Goal: Information Seeking & Learning: Learn about a topic

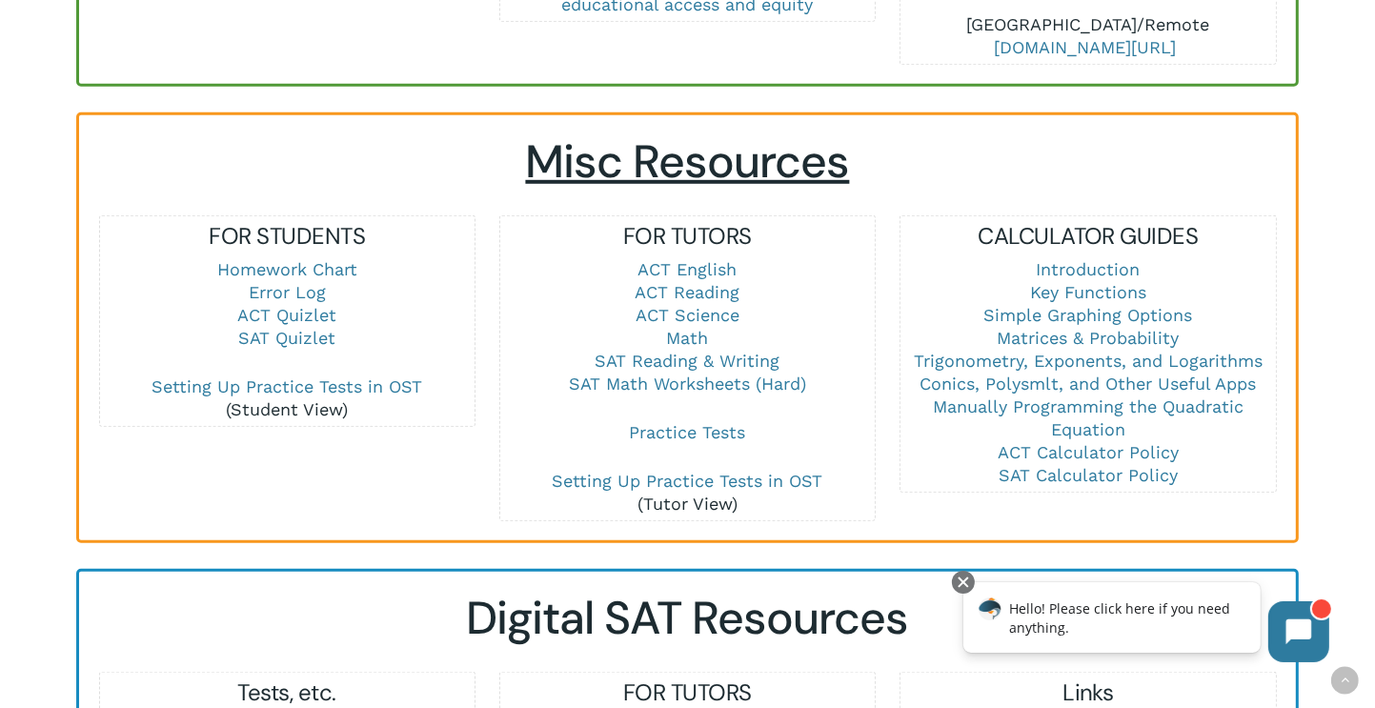
scroll to position [1334, 0]
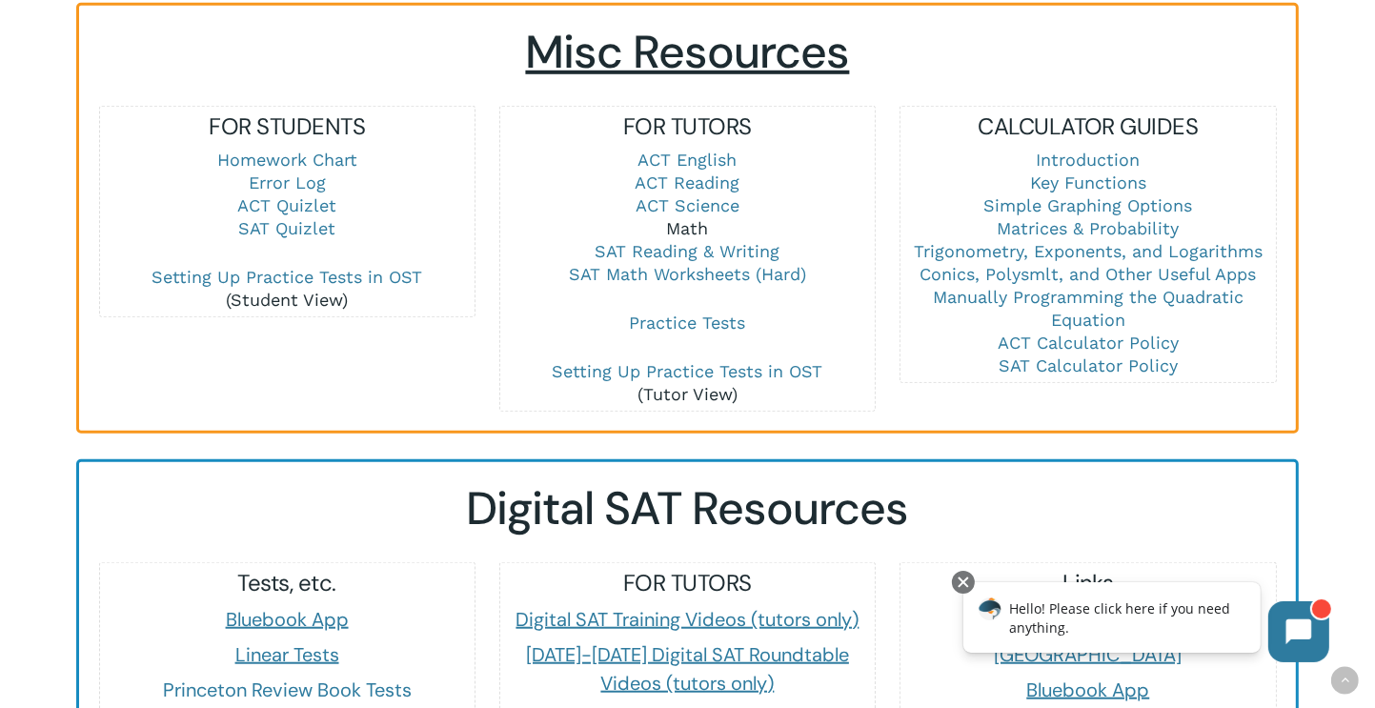
click at [679, 218] on link "Math" at bounding box center [688, 228] width 42 height 20
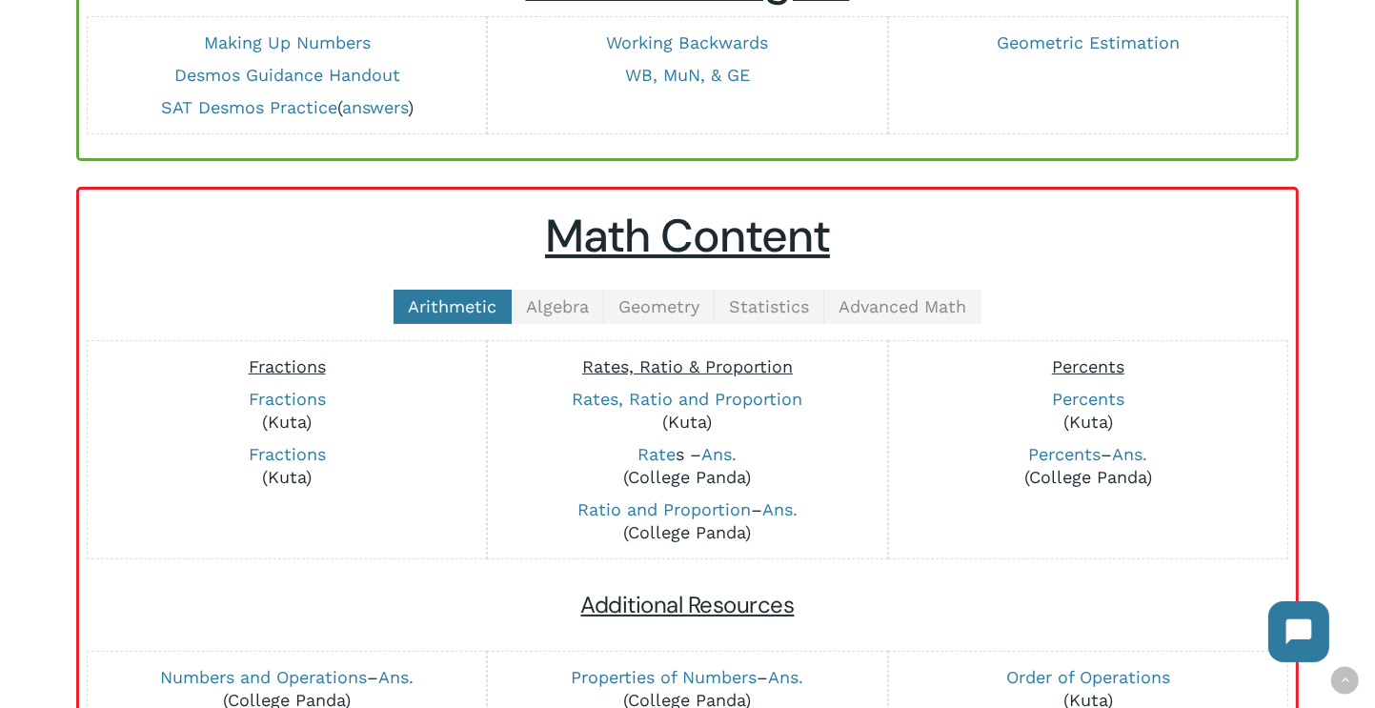
scroll to position [381, 0]
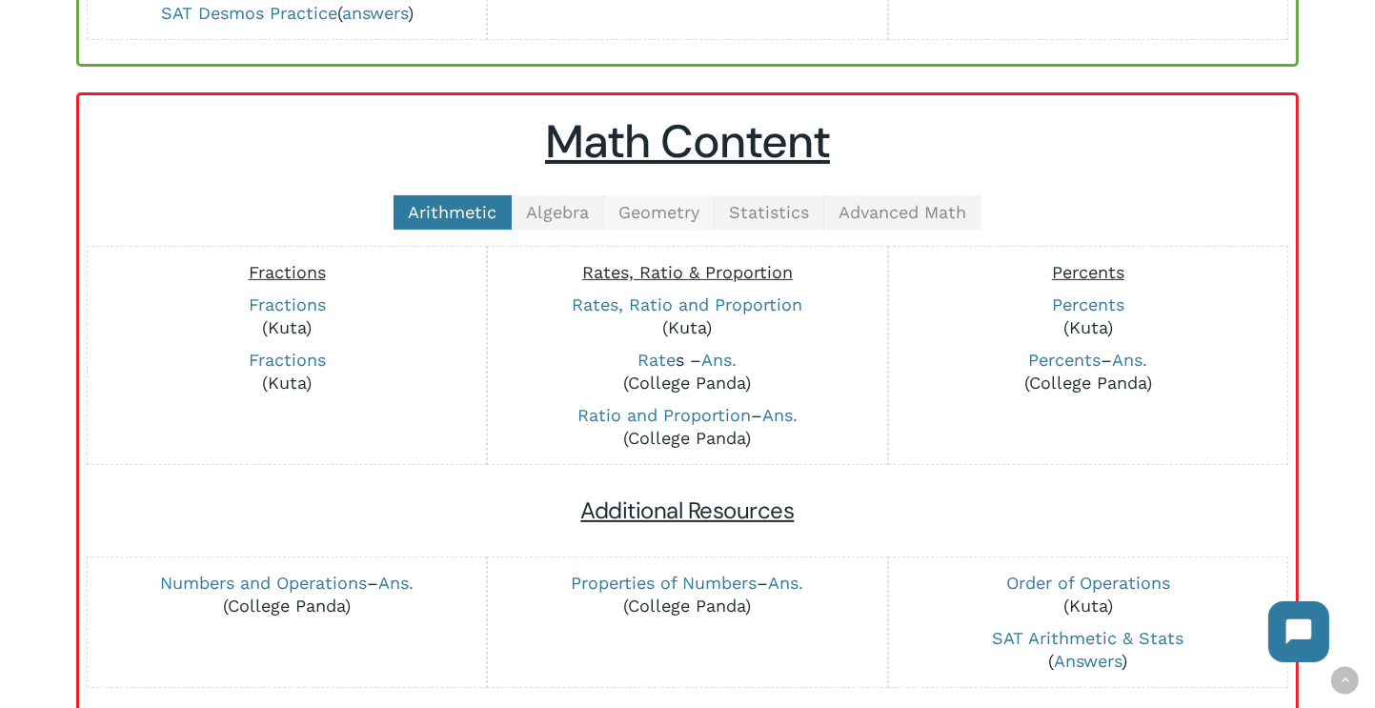
click at [678, 203] on span "Geometry" at bounding box center [658, 212] width 81 height 20
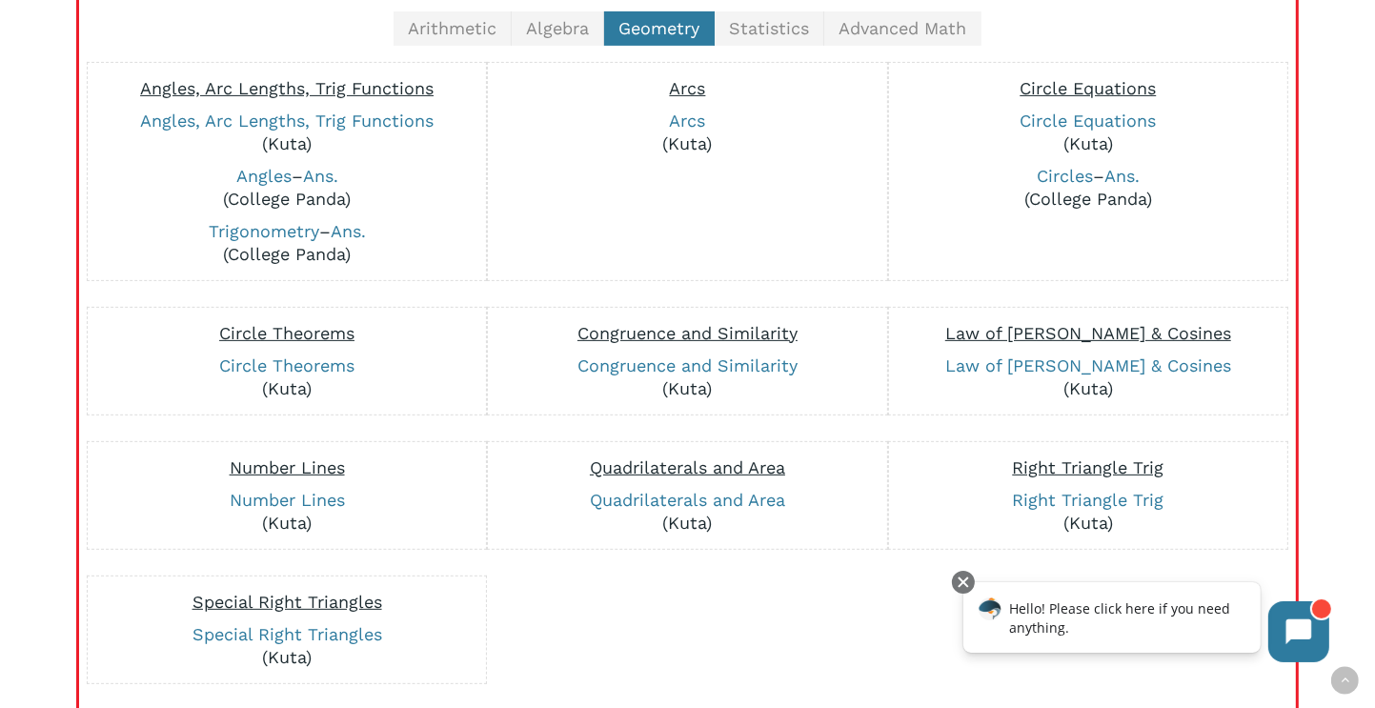
scroll to position [286, 0]
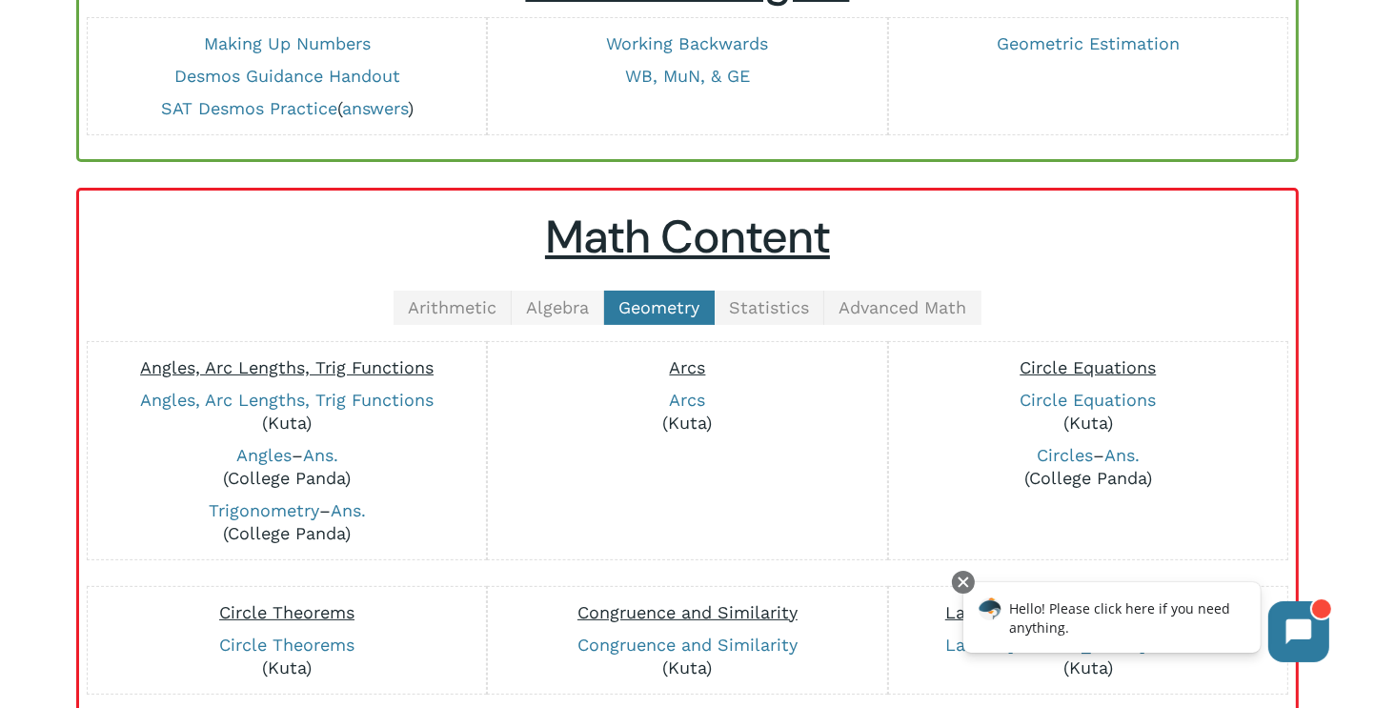
click at [537, 305] on span "Algebra" at bounding box center [557, 307] width 63 height 20
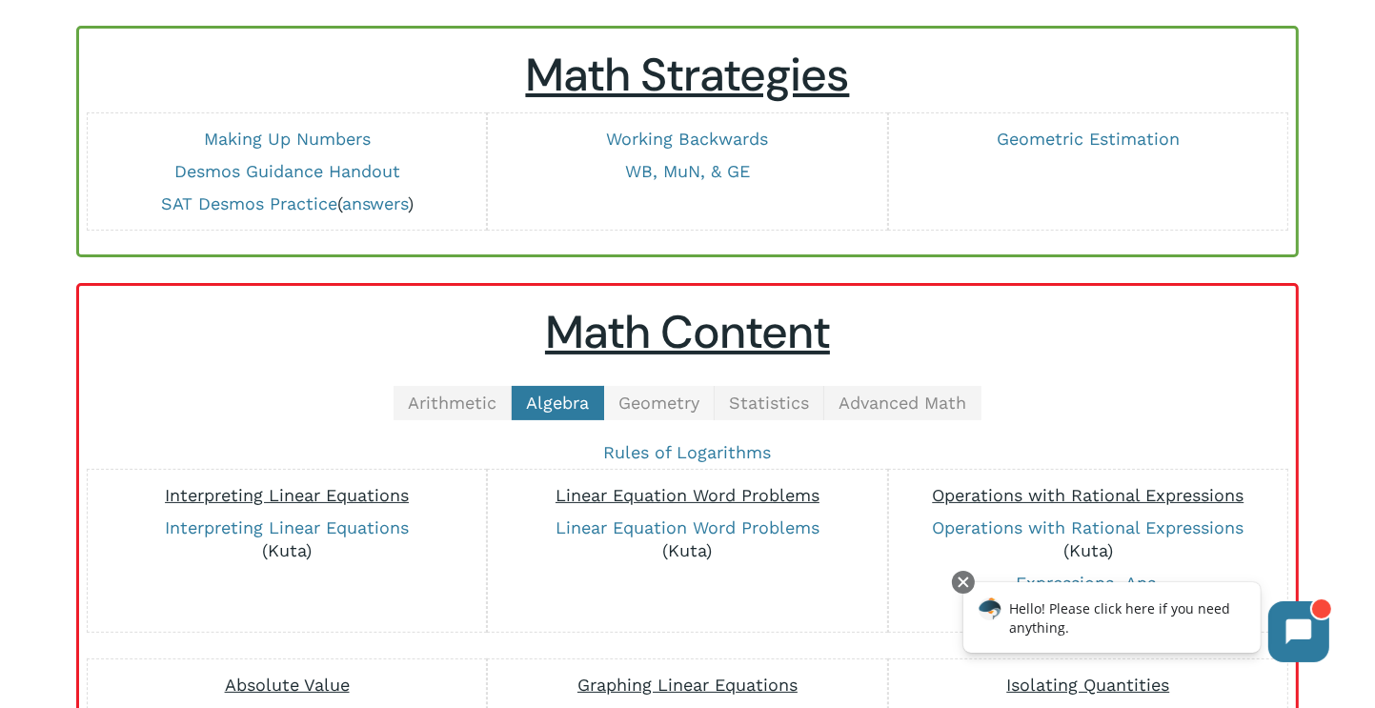
scroll to position [191, 0]
click at [858, 403] on span "Advanced Math" at bounding box center [902, 402] width 128 height 20
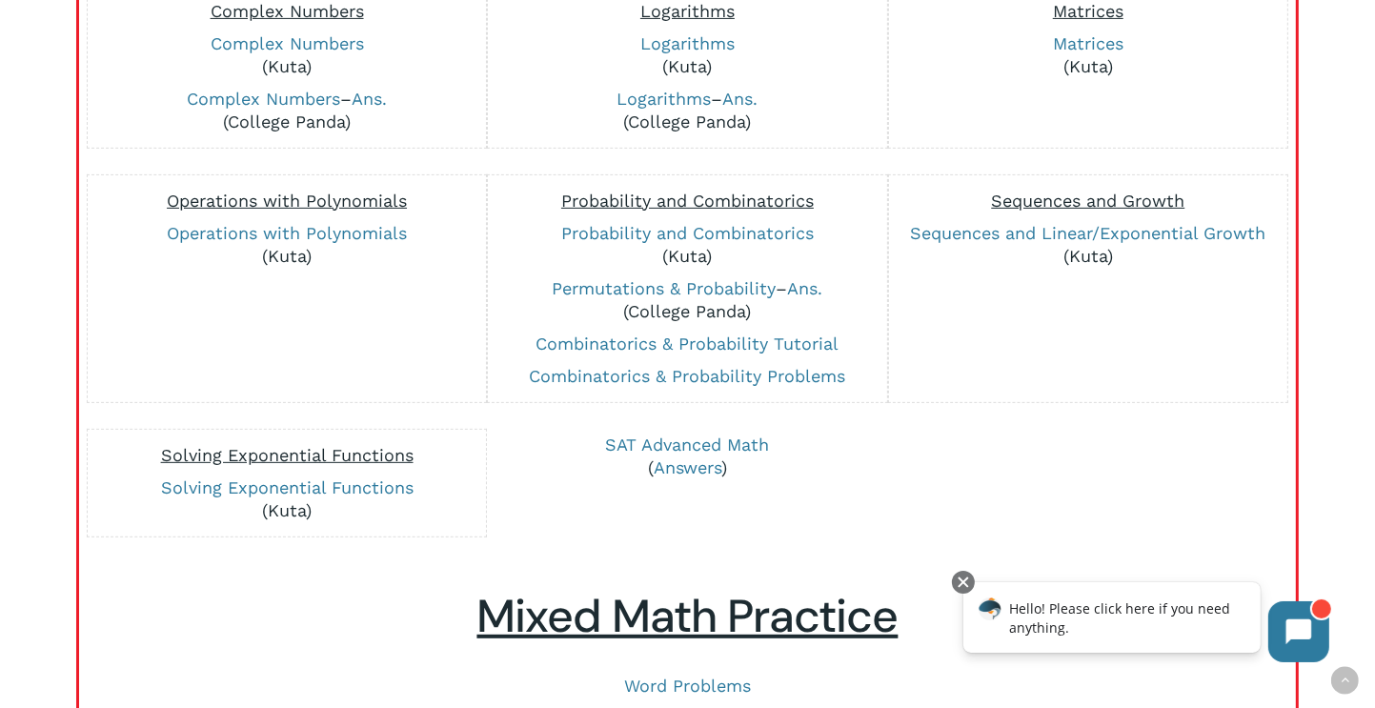
scroll to position [476, 0]
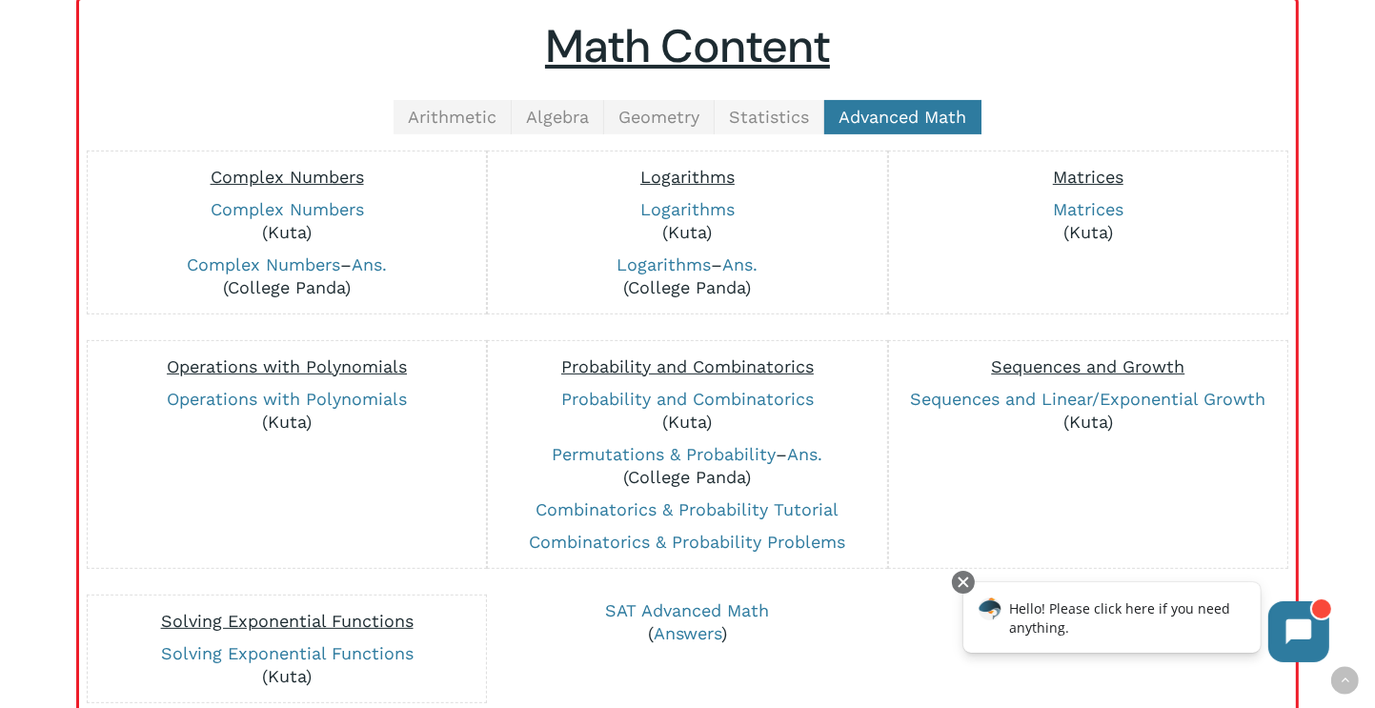
click at [791, 110] on span "Statistics" at bounding box center [769, 117] width 80 height 20
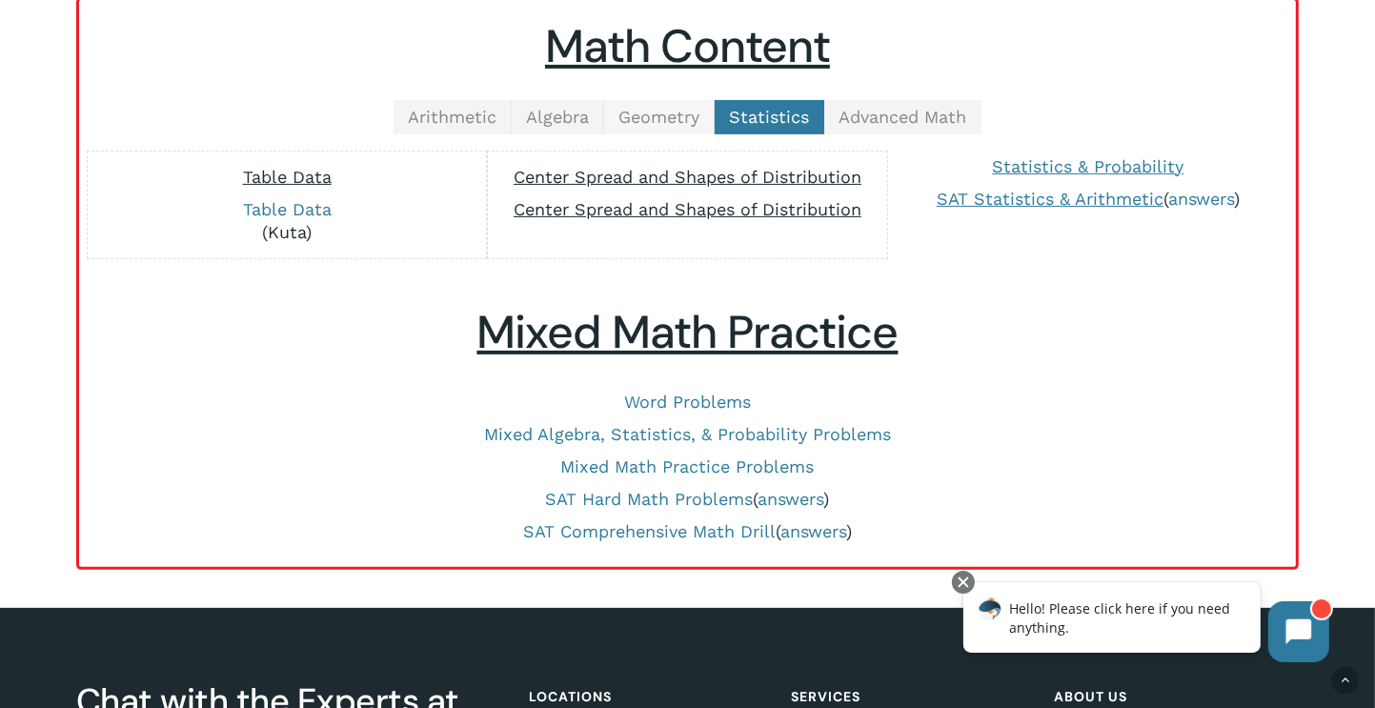
click at [674, 112] on span "Geometry" at bounding box center [658, 117] width 81 height 20
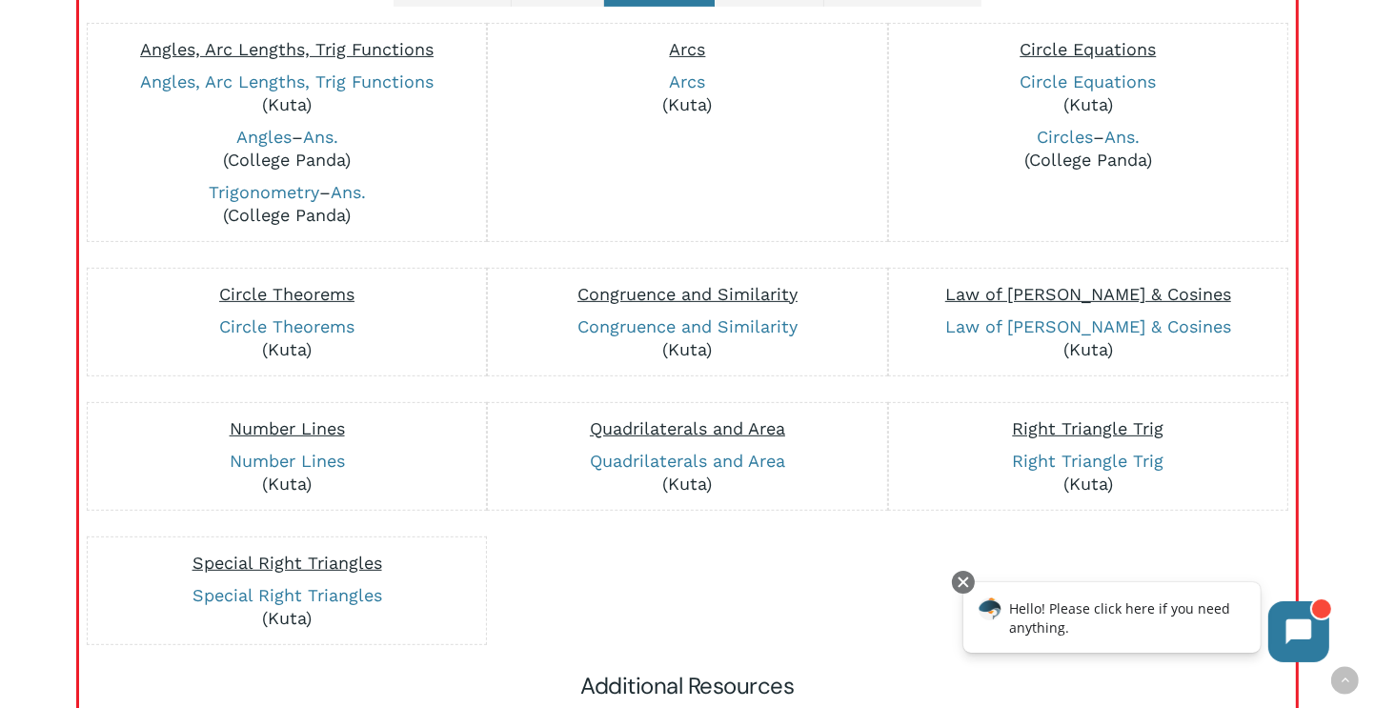
scroll to position [572, 0]
